Goal: Transaction & Acquisition: Purchase product/service

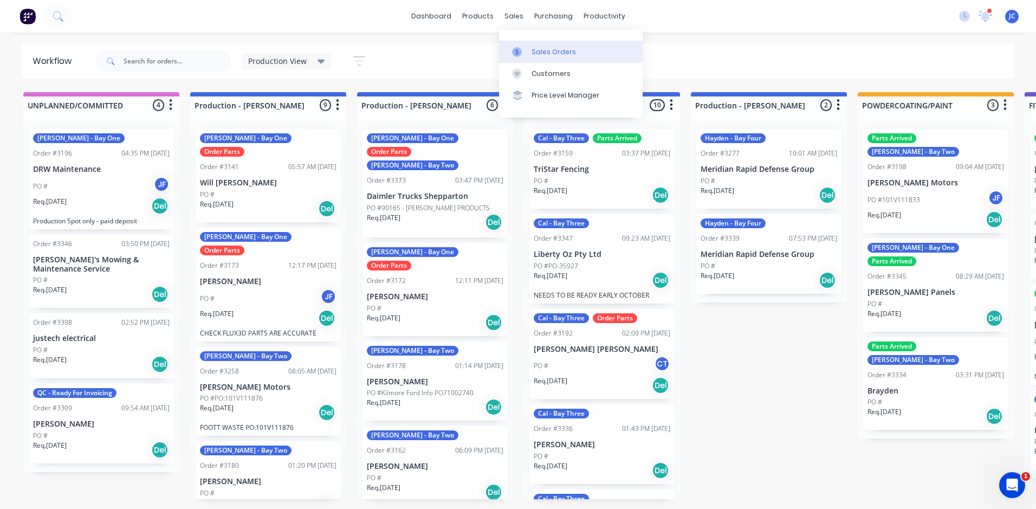
click at [544, 53] on div "Sales Orders" at bounding box center [554, 52] width 44 height 10
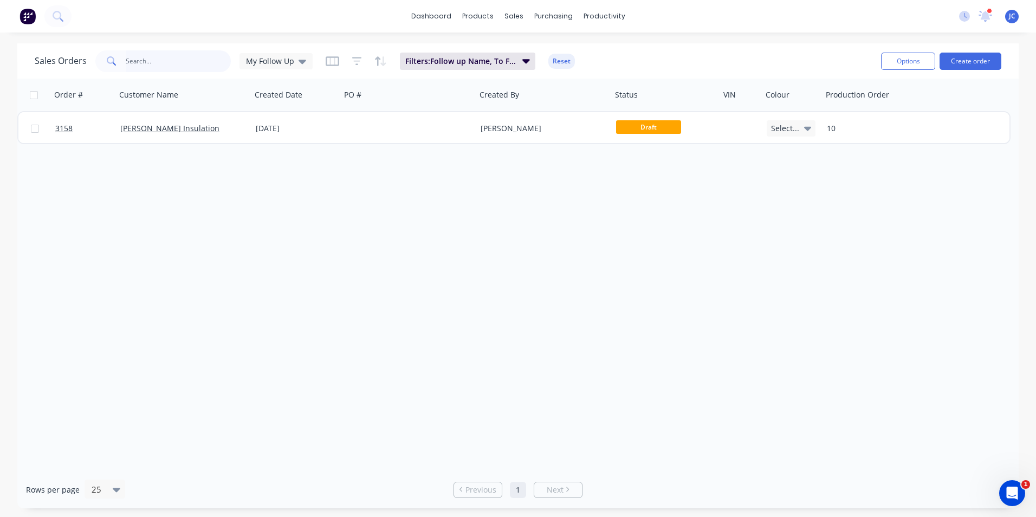
click at [140, 64] on input "text" at bounding box center [179, 61] width 106 height 22
click at [298, 67] on div "My Follow Up" at bounding box center [276, 61] width 73 height 16
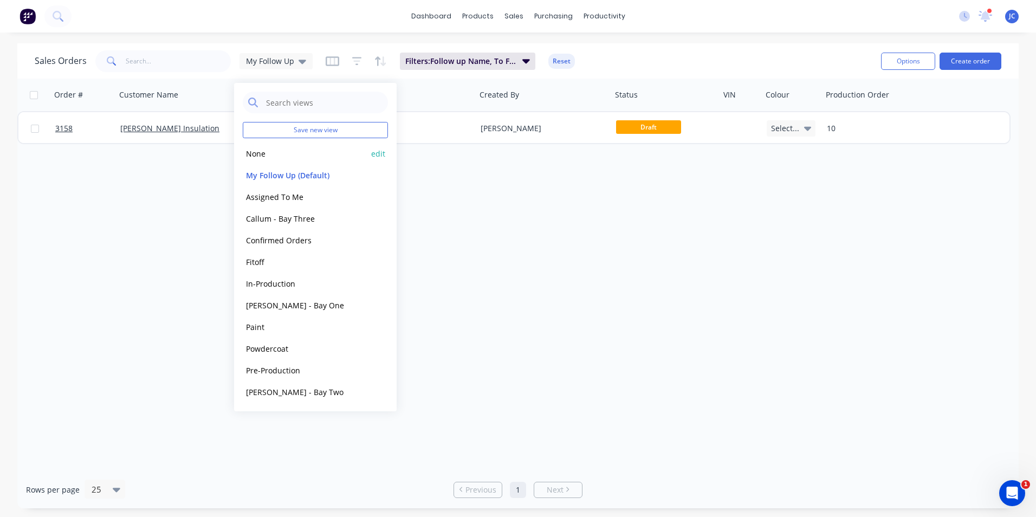
click at [323, 156] on button "None" at bounding box center [305, 153] width 124 height 12
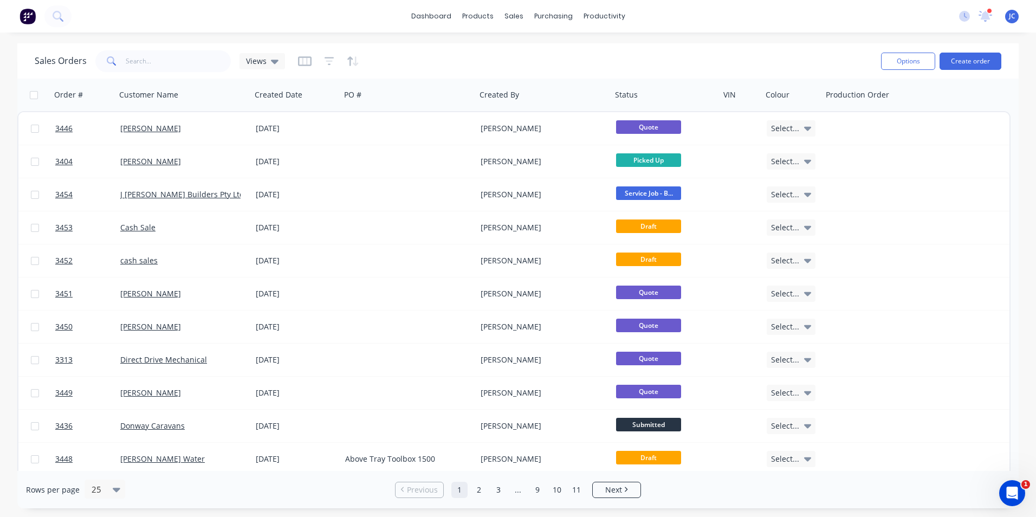
click at [118, 59] on span at bounding box center [110, 61] width 30 height 22
click at [133, 59] on input "text" at bounding box center [179, 61] width 106 height 22
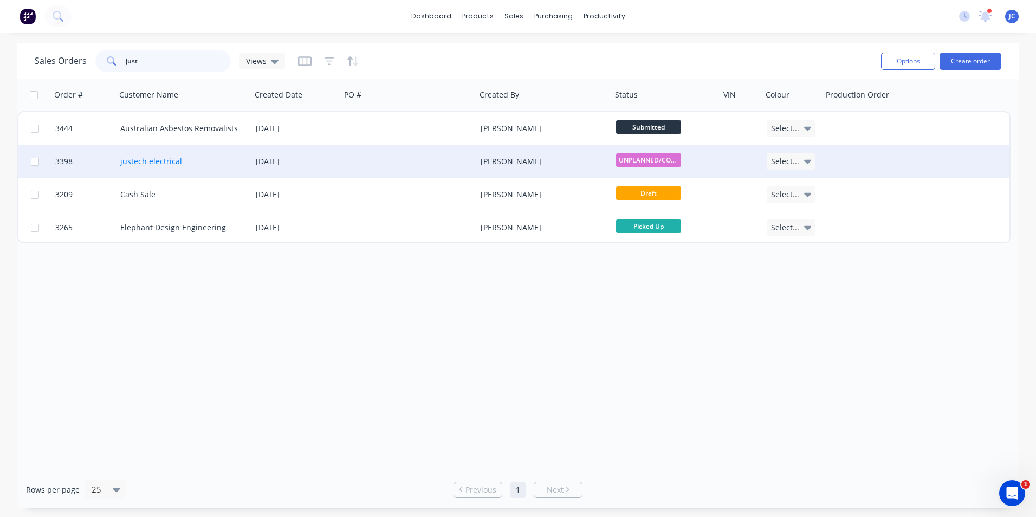
type input "just"
click at [133, 159] on link "justech electrical" at bounding box center [151, 161] width 62 height 10
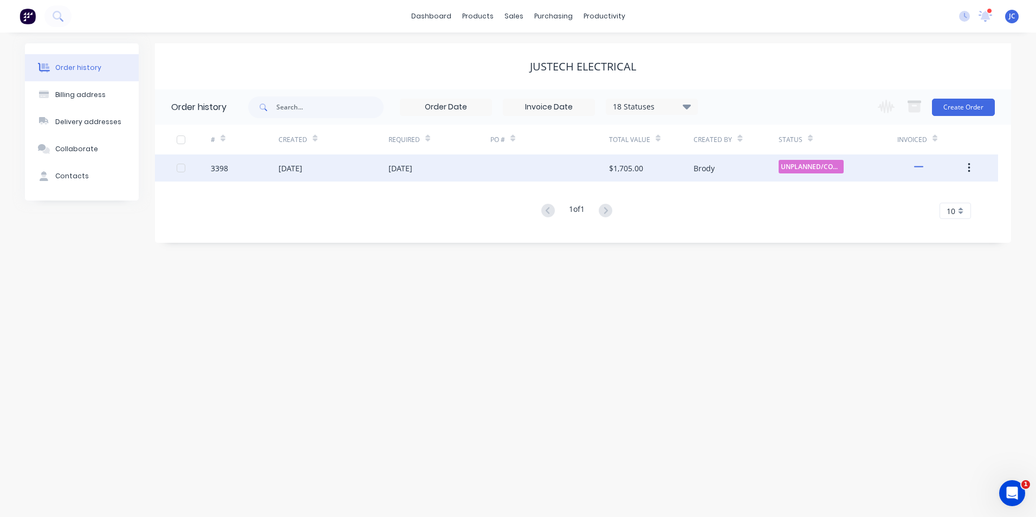
click at [262, 172] on div "3398" at bounding box center [245, 167] width 68 height 27
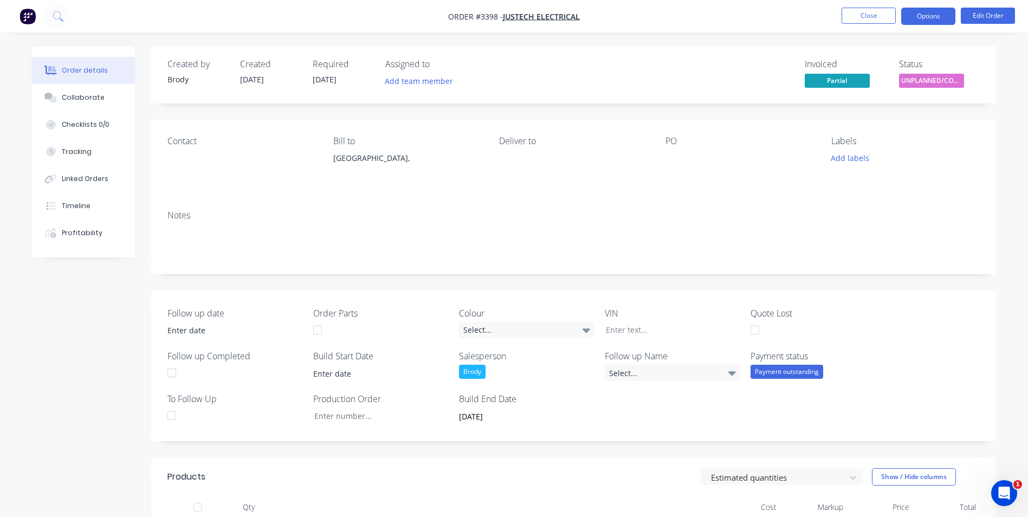
click at [938, 16] on button "Options" at bounding box center [928, 16] width 54 height 17
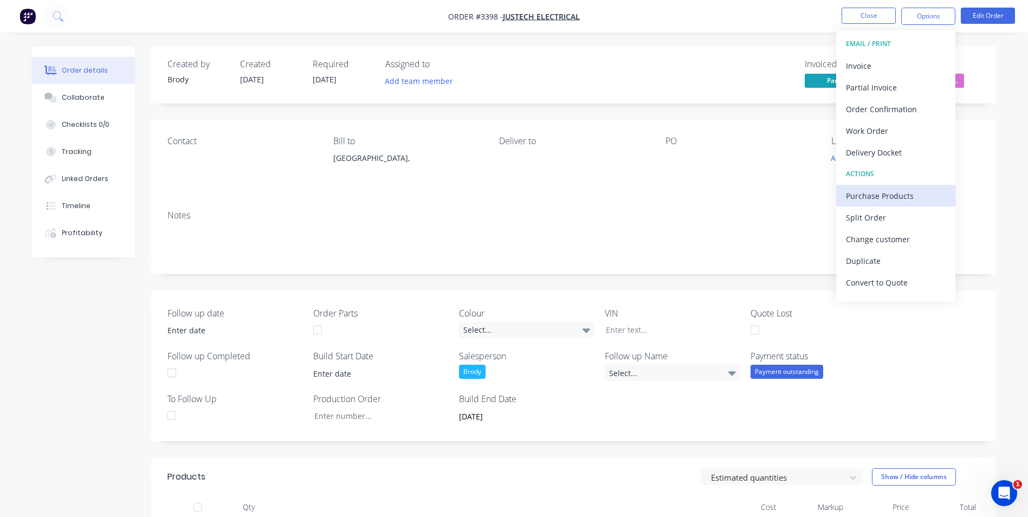
click at [901, 198] on div "Purchase Products" at bounding box center [896, 196] width 100 height 16
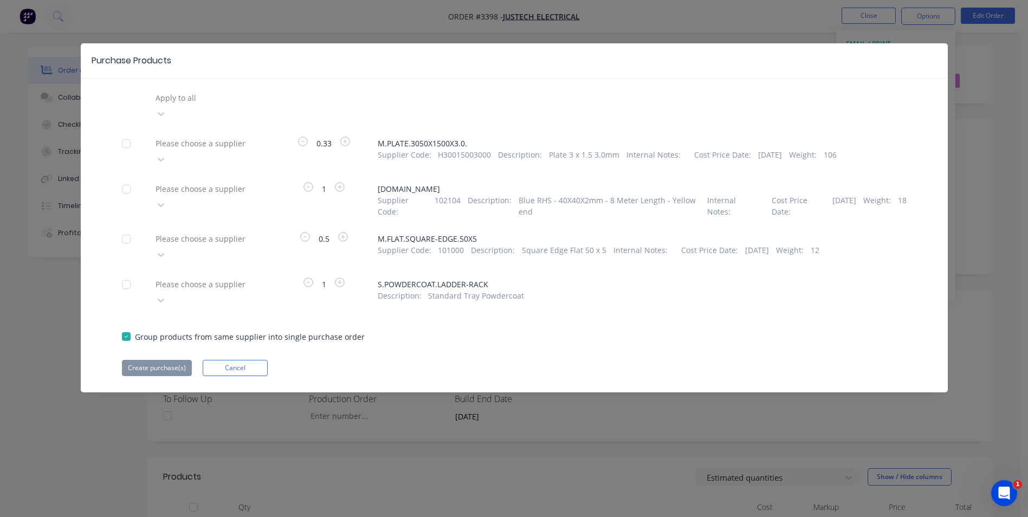
click at [256, 278] on div at bounding box center [232, 285] width 156 height 14
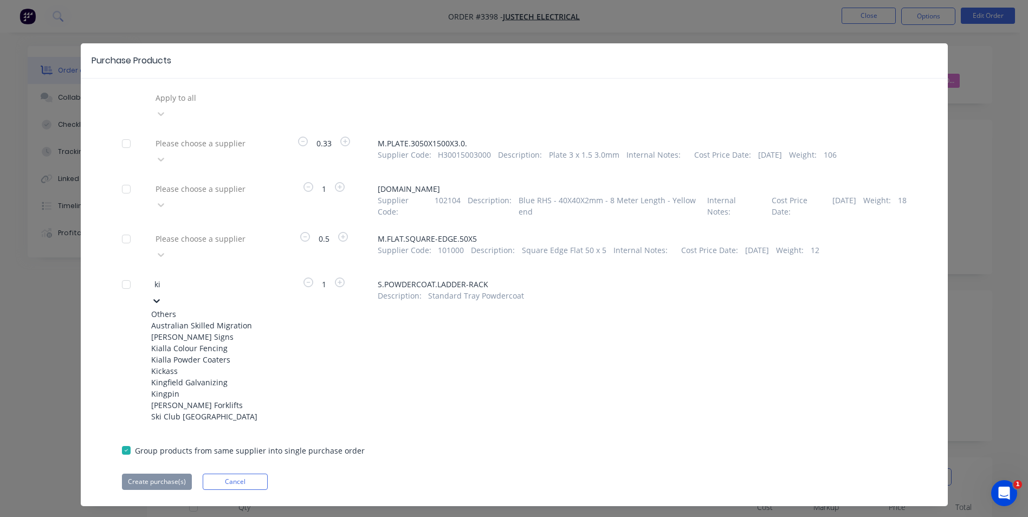
type input "kia"
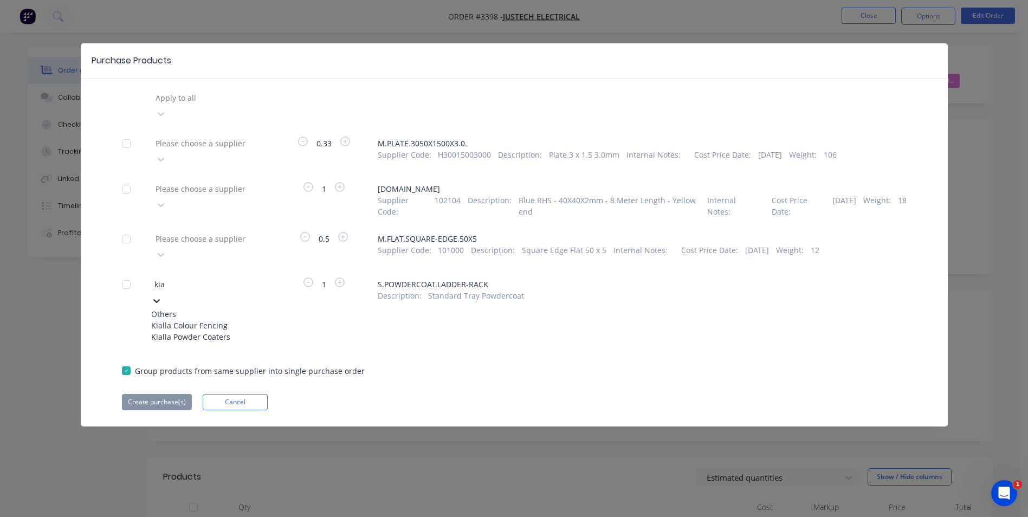
click at [250, 331] on div "Kialla Powder Coaters" at bounding box center [210, 336] width 119 height 11
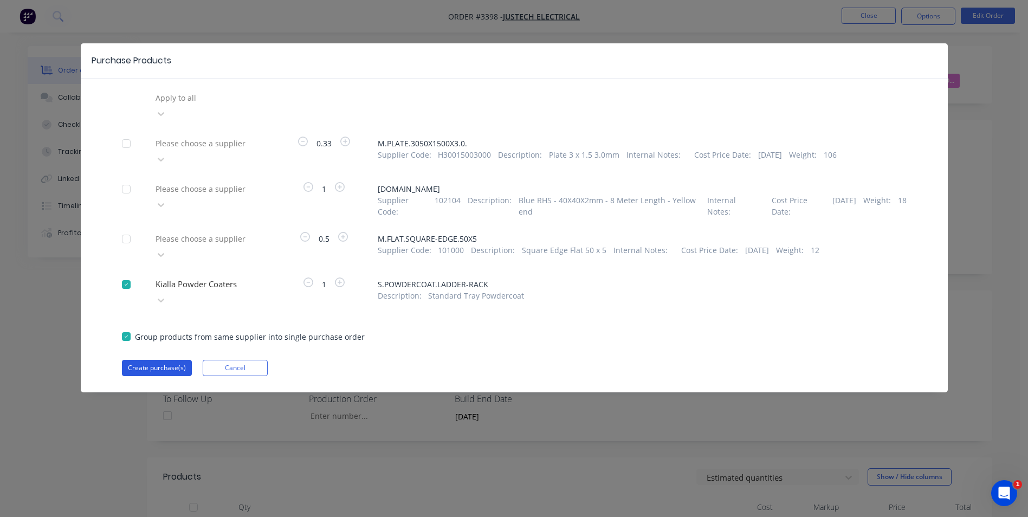
click at [172, 360] on button "Create purchase(s)" at bounding box center [157, 368] width 70 height 16
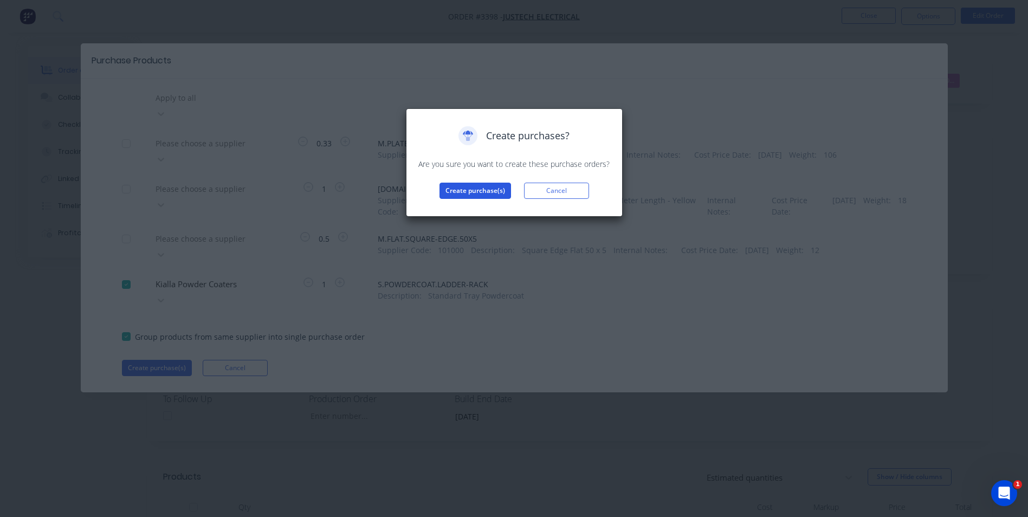
click at [505, 192] on button "Create purchase(s)" at bounding box center [476, 191] width 72 height 16
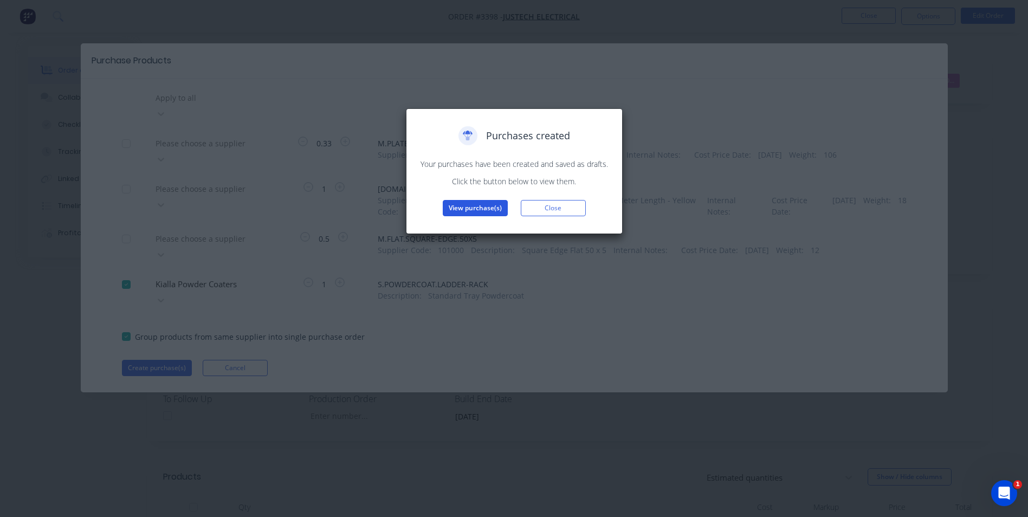
click at [490, 209] on button "View purchase(s)" at bounding box center [475, 208] width 65 height 16
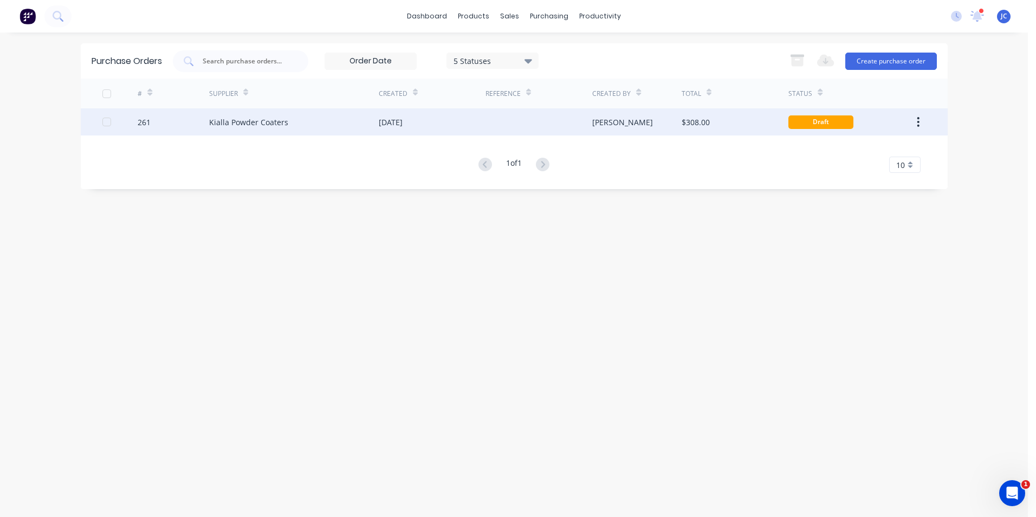
click at [402, 118] on div "[DATE]" at bounding box center [391, 122] width 24 height 11
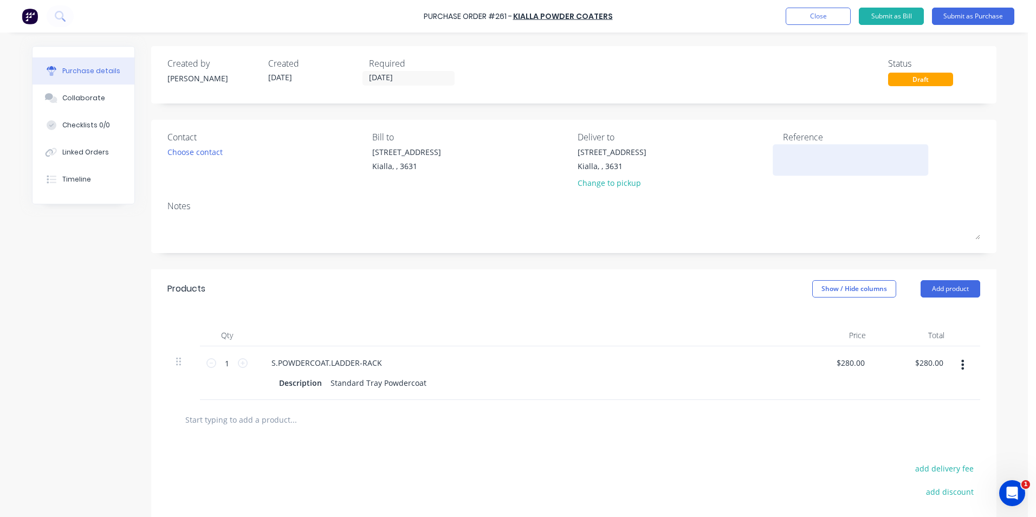
click at [809, 153] on textarea at bounding box center [851, 158] width 136 height 24
type textarea "x"
type textarea "j"
type textarea "x"
type textarea "ju"
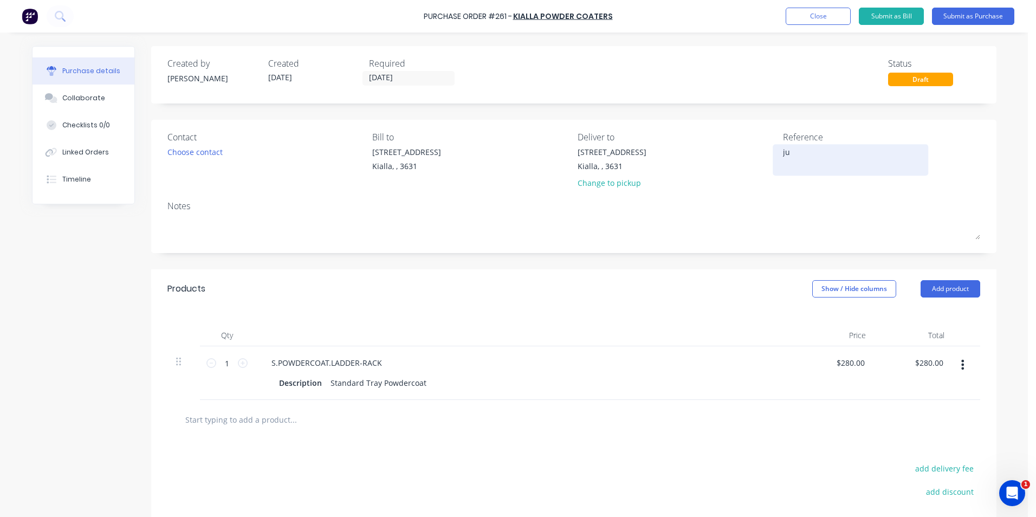
type textarea "x"
type textarea "jus"
type textarea "x"
type textarea "just"
type textarea "x"
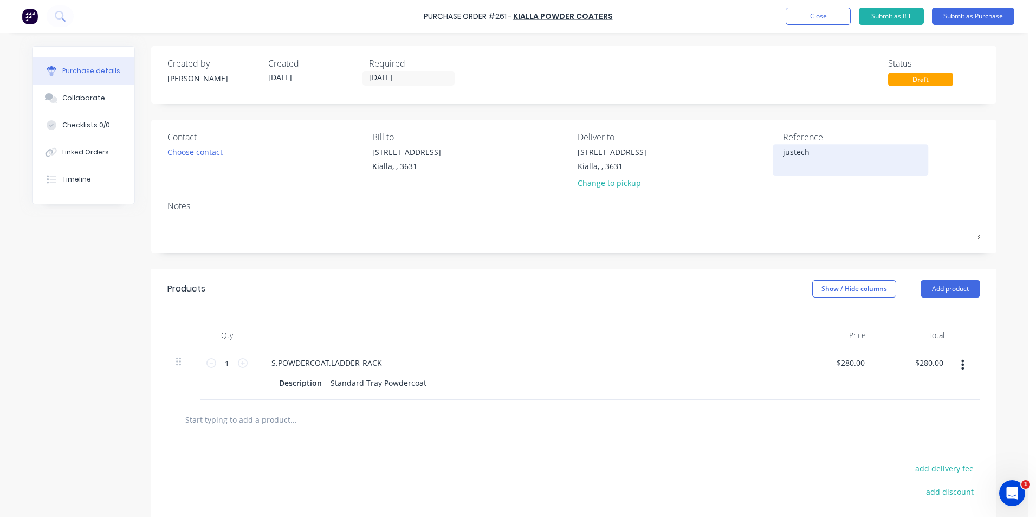
type textarea "justech"
type textarea "x"
type textarea "justech"
type textarea "x"
type textarea "justech"
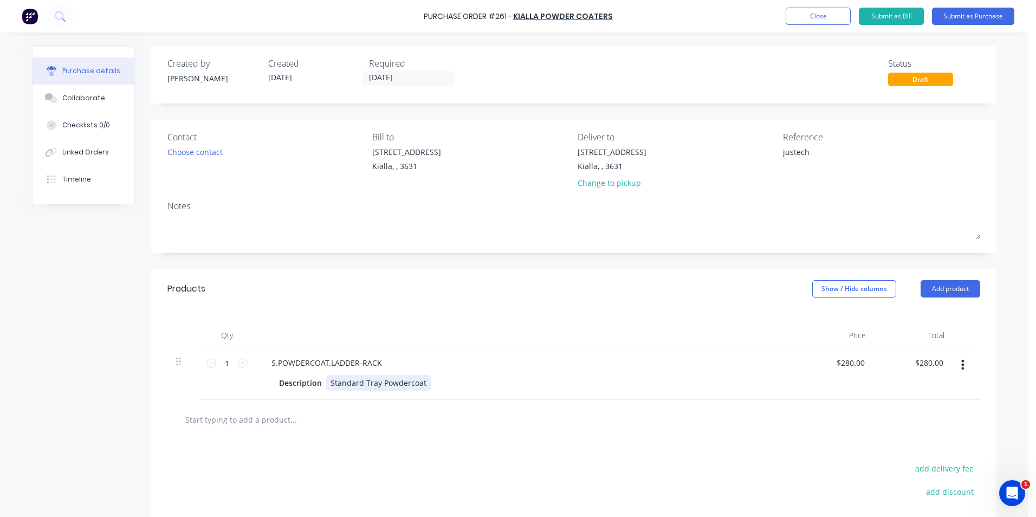
click at [421, 383] on div "Standard Tray Powdercoat" at bounding box center [378, 383] width 105 height 16
click at [977, 15] on button "Submit as Purchase" at bounding box center [973, 16] width 82 height 17
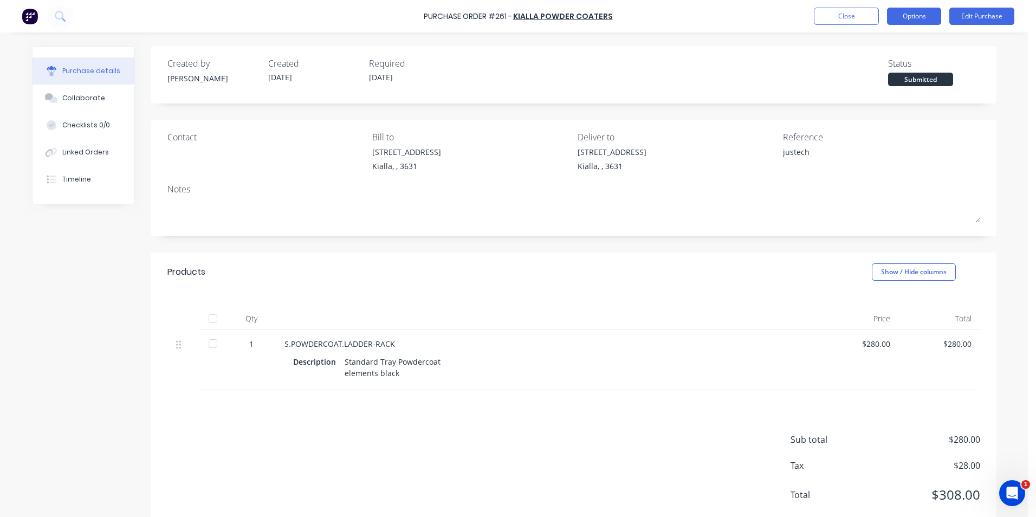
click at [912, 18] on button "Options" at bounding box center [914, 16] width 54 height 17
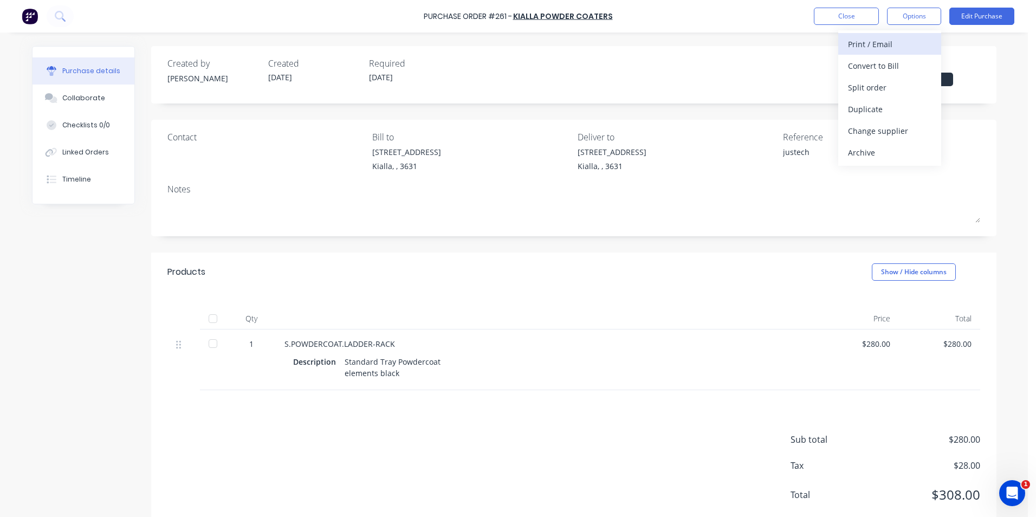
click at [901, 48] on div "Print / Email" at bounding box center [889, 44] width 83 height 16
click at [898, 86] on div "Without pricing" at bounding box center [889, 88] width 83 height 16
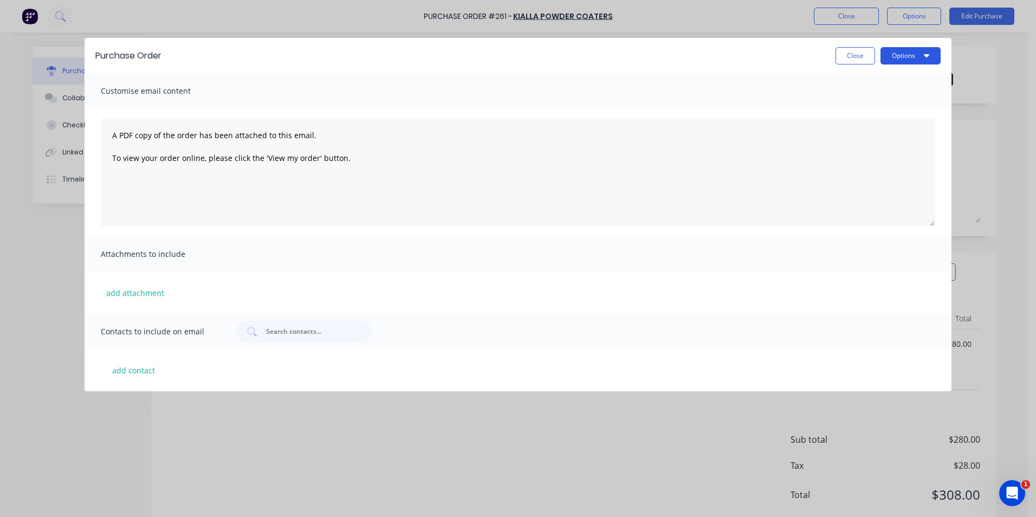
click at [900, 55] on button "Options" at bounding box center [911, 55] width 60 height 17
click at [879, 101] on div "Print" at bounding box center [889, 105] width 83 height 16
type textarea "x"
